Goal: Information Seeking & Learning: Learn about a topic

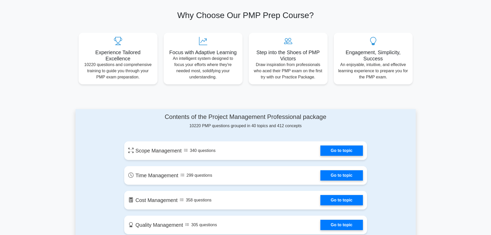
scroll to position [232, 0]
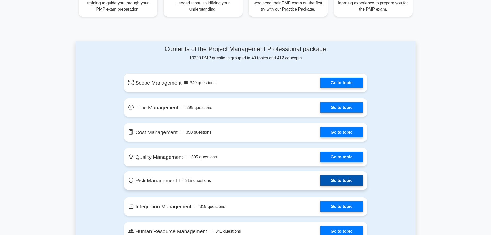
click at [320, 186] on link "Go to topic" at bounding box center [341, 180] width 42 height 10
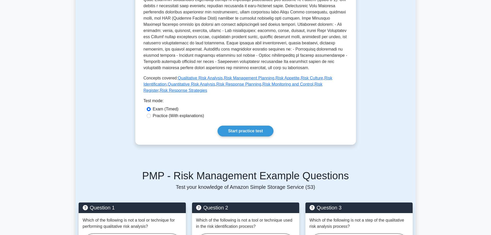
scroll to position [206, 0]
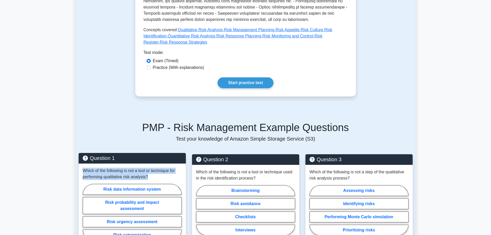
drag, startPoint x: 82, startPoint y: 126, endPoint x: 149, endPoint y: 133, distance: 68.2
click at [149, 163] on div "Which of the following is not a tool or technique for performing qualitative ri…" at bounding box center [132, 204] width 107 height 83
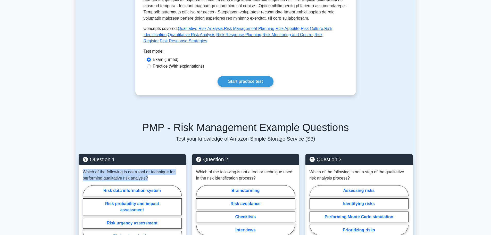
copy p "Which of the following is not a tool or technique for performing qualitative ri…"
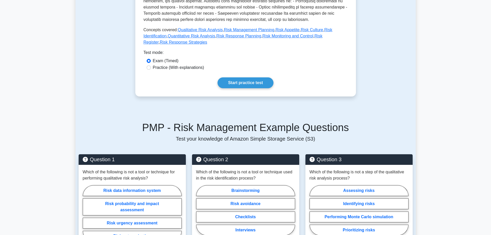
click at [45, 146] on main "Back to Project Management Professional (PMP) Test Flashcards Risk Management M…" at bounding box center [245, 149] width 491 height 678
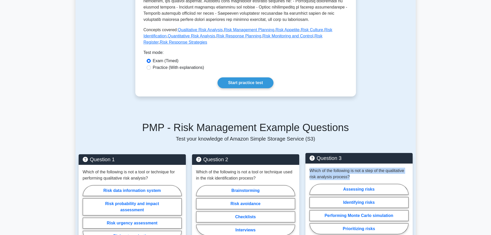
drag, startPoint x: 308, startPoint y: 127, endPoint x: 349, endPoint y: 135, distance: 42.5
click at [349, 163] on div "Which of the following is not a step of the qualitative risk analysis process? …" at bounding box center [358, 201] width 107 height 77
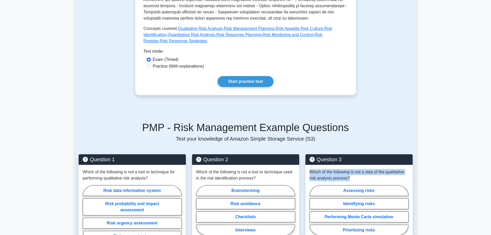
copy p "Which of the following is not a step of the qualitative risk analysis process?"
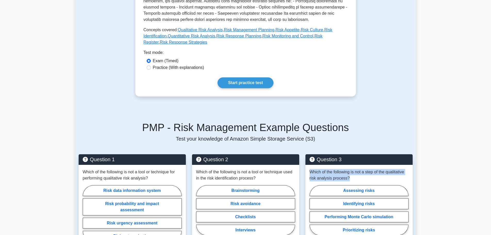
click at [444, 124] on main "Back to Project Management Professional (PMP) Test Flashcards Risk Management M…" at bounding box center [245, 149] width 491 height 678
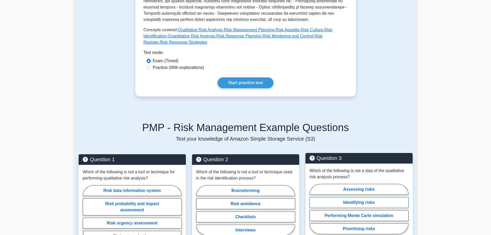
click at [357, 197] on label "Identifying risks" at bounding box center [358, 202] width 99 height 11
click at [313, 209] on input "Identifying risks" at bounding box center [310, 210] width 3 height 3
radio input "true"
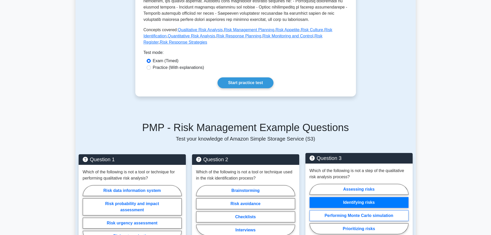
click at [349, 210] on label "Performing Monte Carlo simulation" at bounding box center [358, 215] width 99 height 11
click at [313, 209] on input "Performing Monte Carlo simulation" at bounding box center [310, 210] width 3 height 3
radio input "true"
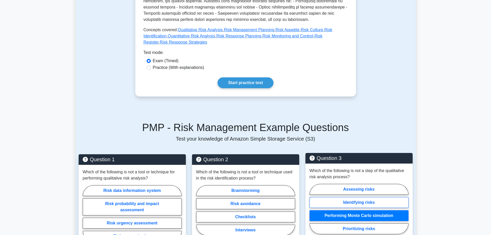
click at [348, 197] on label "Identifying risks" at bounding box center [358, 202] width 99 height 11
click at [313, 209] on input "Identifying risks" at bounding box center [310, 210] width 3 height 3
radio input "true"
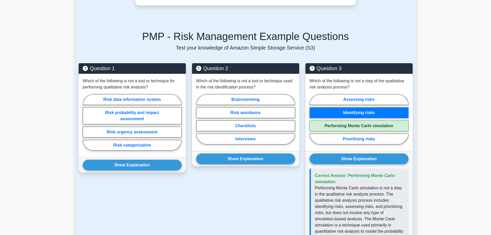
scroll to position [309, 0]
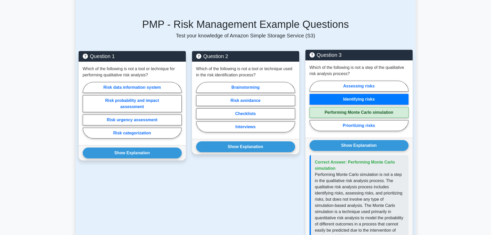
click at [350, 107] on label "Performing Monte Carlo simulation" at bounding box center [358, 112] width 99 height 11
click at [313, 106] on input "Performing Monte Carlo simulation" at bounding box center [310, 107] width 3 height 3
radio input "true"
click at [346, 94] on label "Identifying risks" at bounding box center [358, 99] width 99 height 11
click at [313, 106] on input "Identifying risks" at bounding box center [310, 107] width 3 height 3
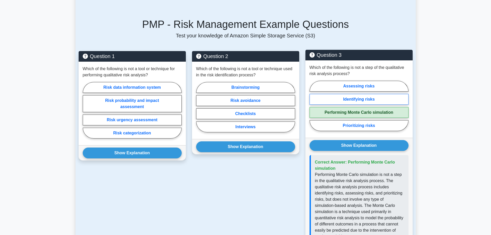
radio input "true"
click at [345, 107] on label "Performing Monte Carlo simulation" at bounding box center [358, 112] width 99 height 11
click at [313, 106] on input "Performing Monte Carlo simulation" at bounding box center [310, 107] width 3 height 3
radio input "true"
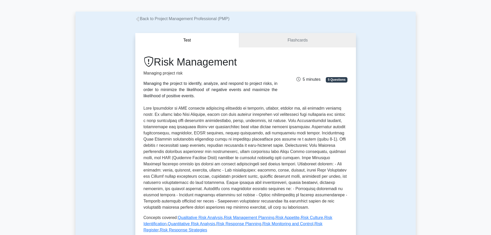
scroll to position [26, 0]
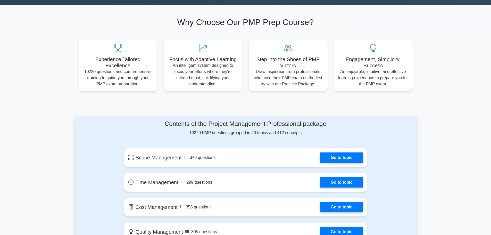
scroll to position [155, 0]
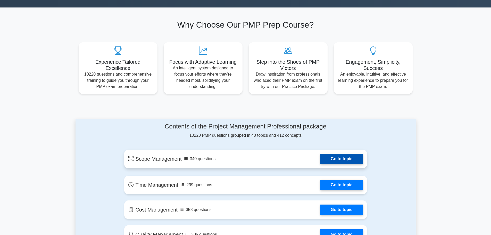
click at [320, 154] on link "Go to topic" at bounding box center [341, 159] width 42 height 10
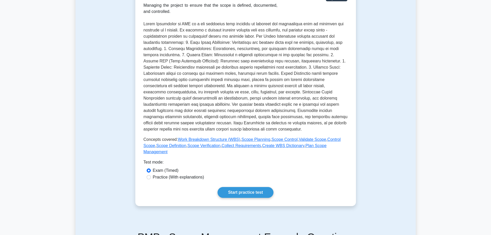
scroll to position [103, 0]
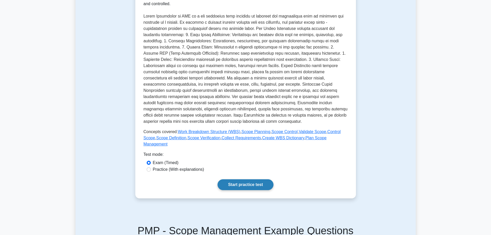
click at [217, 179] on link "Start practice test" at bounding box center [245, 184] width 56 height 11
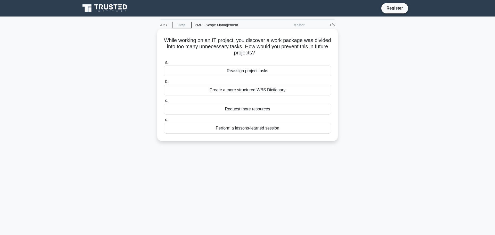
drag, startPoint x: 170, startPoint y: 39, endPoint x: 266, endPoint y: 51, distance: 96.9
click at [266, 51] on h5 "While working on an IT project, you discover a work package was divided into to…" at bounding box center [247, 46] width 168 height 19
copy h5 "While working on an IT project, you discover a work package was divided into to…"
click at [232, 89] on div "Create a more structured WBS Dictionary" at bounding box center [247, 90] width 167 height 11
click at [164, 83] on input "b. Create a more structured WBS Dictionary" at bounding box center [164, 81] width 0 height 3
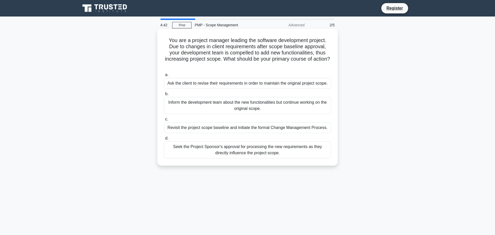
click at [221, 107] on div "Inform the development team about the new functionalities but continue working …" at bounding box center [247, 105] width 167 height 17
click at [164, 96] on input "b. Inform the development team about the new functionalities but continue worki…" at bounding box center [164, 93] width 0 height 3
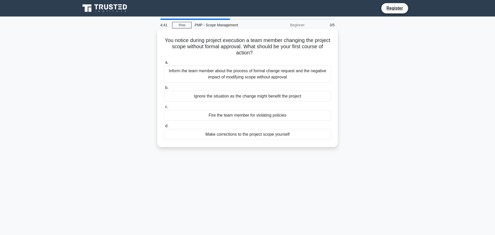
click at [222, 97] on div "Ignore the situation as the change might benefit the project" at bounding box center [247, 96] width 167 height 11
click at [164, 89] on input "b. Ignore the situation as the change might benefit the project" at bounding box center [164, 87] width 0 height 3
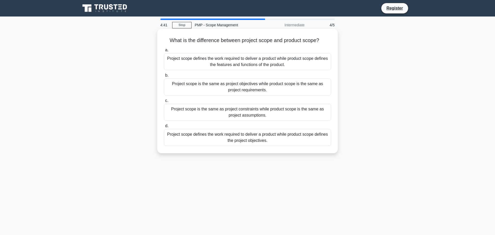
click at [219, 113] on div "Project scope is the same as project constraints while product scope is the sam…" at bounding box center [247, 112] width 167 height 17
click at [164, 102] on input "c. Project scope is the same as project constraints while product scope is the …" at bounding box center [164, 100] width 0 height 3
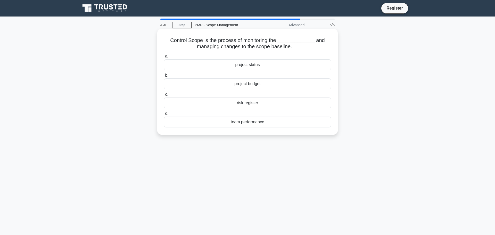
click at [234, 119] on div "team performance" at bounding box center [247, 121] width 167 height 11
click at [164, 115] on input "d. team performance" at bounding box center [164, 113] width 0 height 3
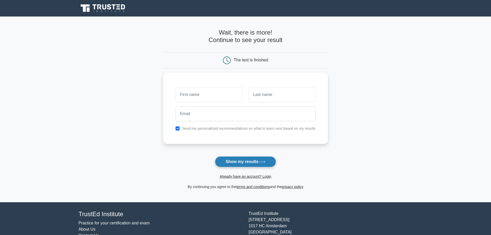
click at [259, 160] on icon at bounding box center [261, 161] width 7 height 3
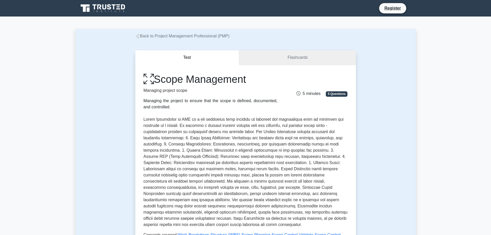
click at [292, 59] on link "Flashcards" at bounding box center [297, 57] width 116 height 15
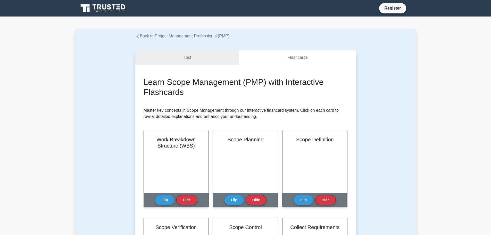
click at [180, 56] on link "Test" at bounding box center [187, 57] width 104 height 15
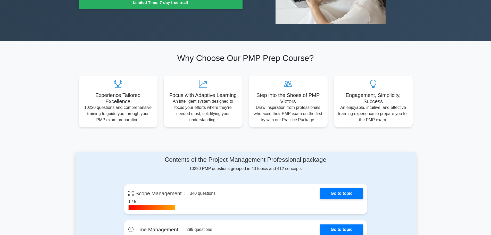
scroll to position [155, 0]
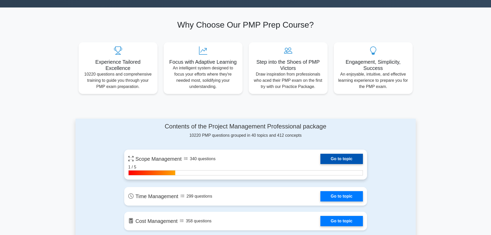
click at [320, 154] on link "Go to topic" at bounding box center [341, 159] width 42 height 10
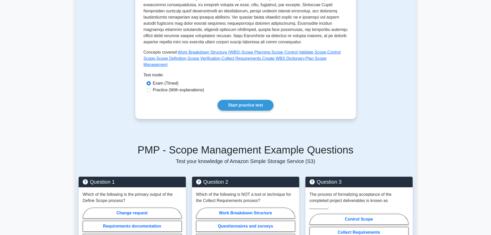
scroll to position [180, 0]
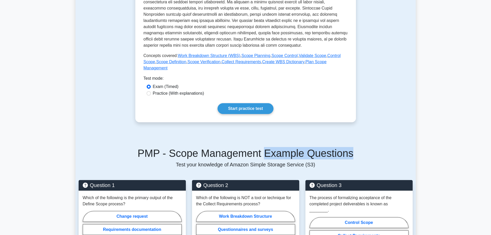
drag, startPoint x: 263, startPoint y: 108, endPoint x: 345, endPoint y: 110, distance: 82.2
click at [345, 147] on h5 "PMP - Scope Management Example Questions" at bounding box center [246, 153] width 334 height 12
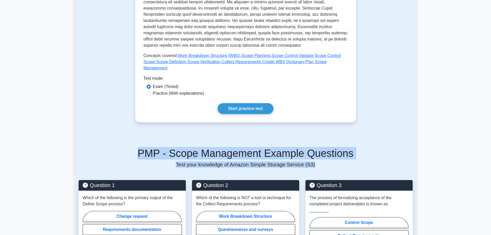
drag, startPoint x: 145, startPoint y: 107, endPoint x: 343, endPoint y: 115, distance: 198.6
click at [343, 147] on div "PMP - Scope Management Example Questions Test your knowledge of Amazon Simple S…" at bounding box center [246, 157] width 334 height 21
click at [113, 147] on h5 "PMP - Scope Management Example Questions" at bounding box center [246, 153] width 334 height 12
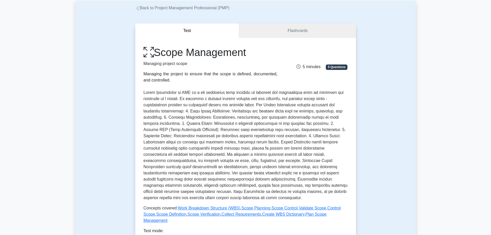
scroll to position [0, 0]
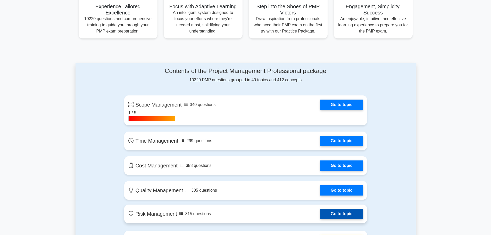
scroll to position [180, 0]
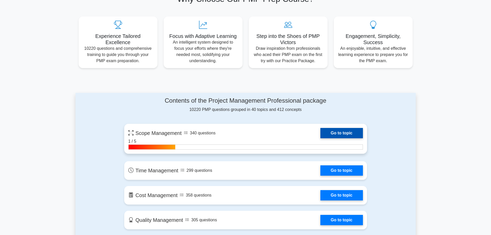
click at [320, 128] on link "Go to topic" at bounding box center [341, 133] width 42 height 10
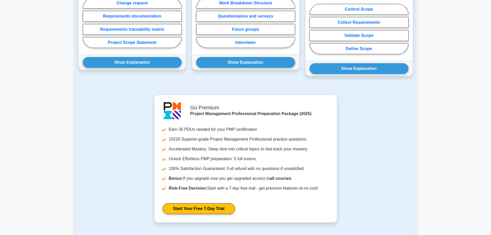
scroll to position [421, 0]
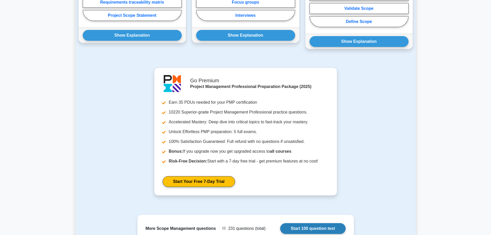
click at [316, 223] on link "Start 100 question test" at bounding box center [312, 228] width 65 height 11
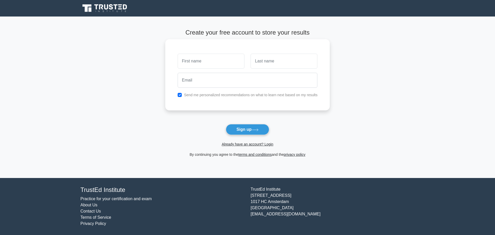
click at [200, 60] on input "text" at bounding box center [211, 61] width 67 height 15
type input "ELVİN"
type input "TAGHİZADE"
drag, startPoint x: 175, startPoint y: 62, endPoint x: 165, endPoint y: 63, distance: 10.1
click at [165, 63] on main "Create your free account to store your results ELVİN TAGHİZADE Send me personal…" at bounding box center [247, 96] width 495 height 161
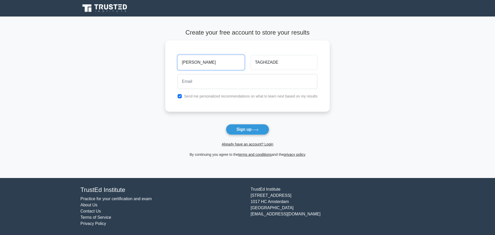
type input "ELVIN"
type input "TAGHIZADE"
click at [240, 124] on button "Sign up" at bounding box center [247, 129] width 43 height 11
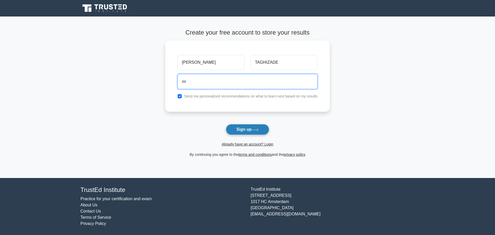
type input "v"
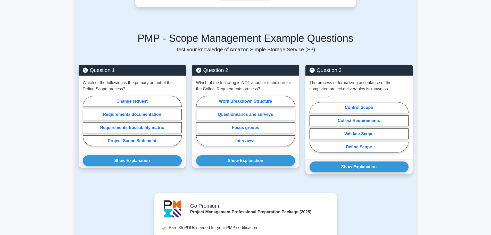
scroll to position [292, 0]
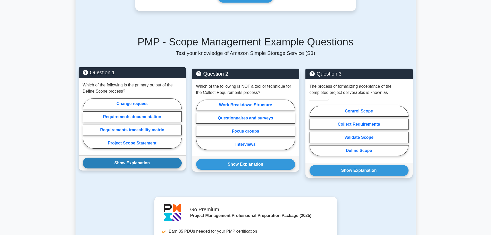
click at [133, 157] on button "Show Explanation" at bounding box center [132, 162] width 99 height 11
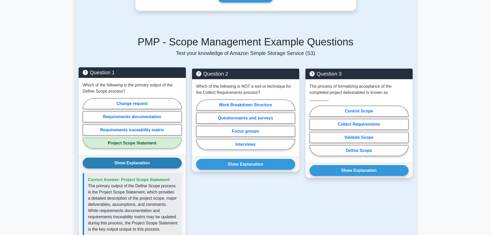
click at [124, 157] on button "Show Explanation" at bounding box center [132, 162] width 99 height 11
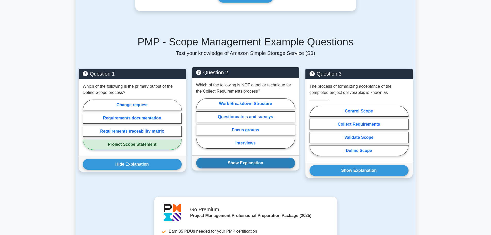
click at [237, 157] on button "Show Explanation" at bounding box center [245, 162] width 99 height 11
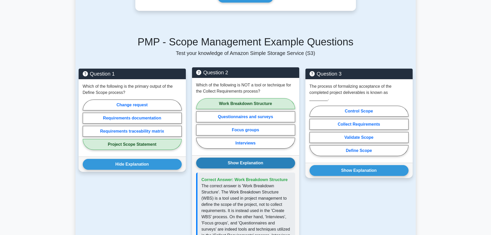
click at [237, 157] on button "Show Explanation" at bounding box center [245, 162] width 99 height 11
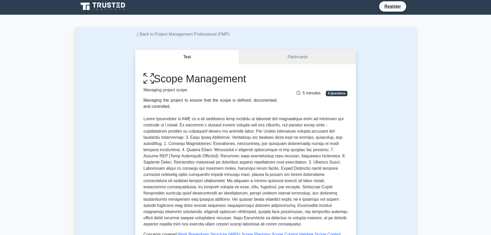
scroll to position [0, 0]
